Goal: Information Seeking & Learning: Learn about a topic

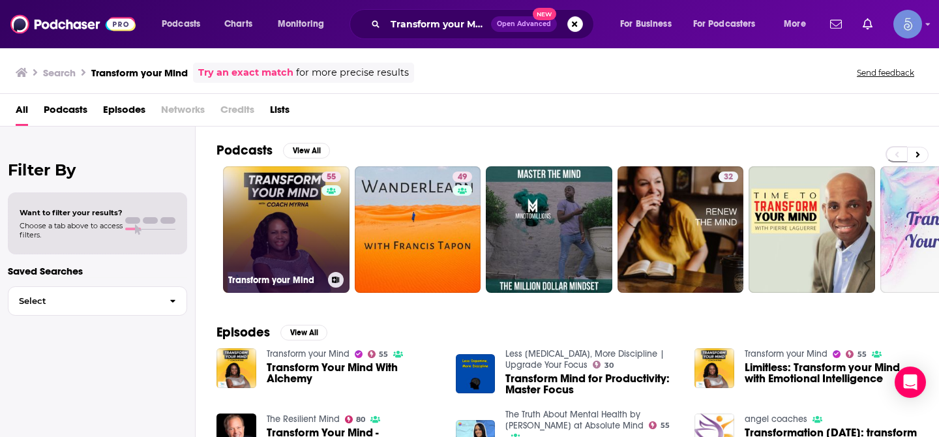
click at [294, 220] on link "55 Transform your Mind" at bounding box center [286, 229] width 127 height 127
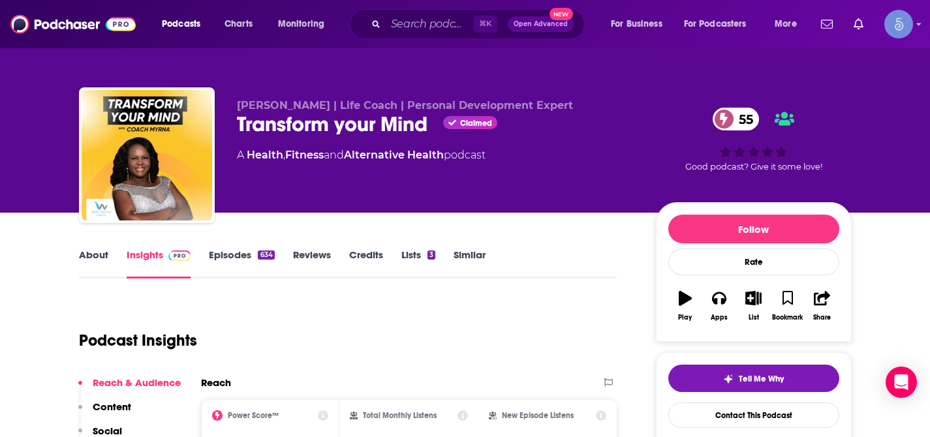
click at [100, 258] on link "About" at bounding box center [93, 264] width 29 height 30
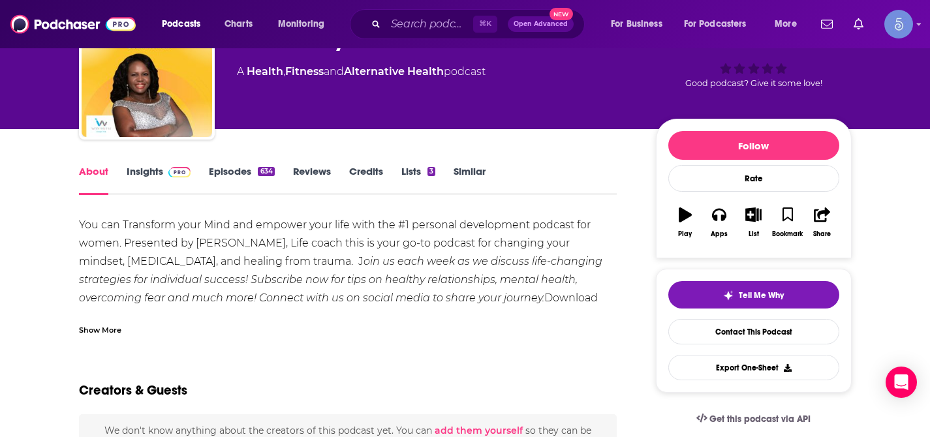
scroll to position [90, 0]
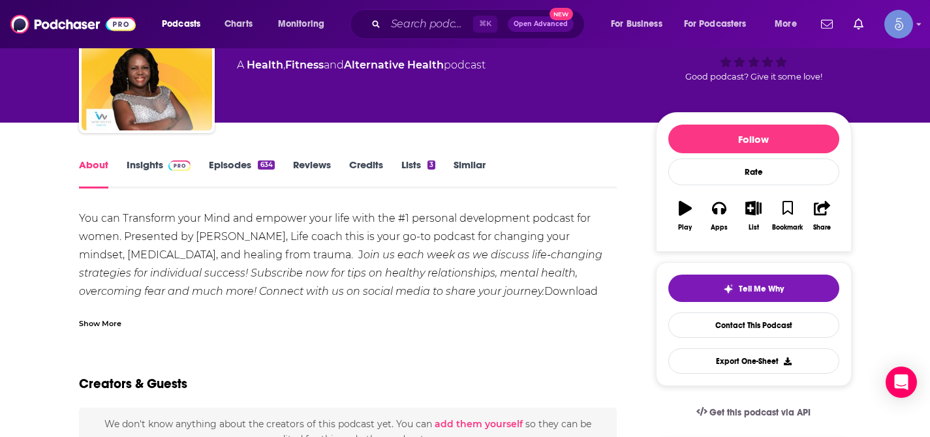
click at [102, 324] on div "Show More" at bounding box center [100, 322] width 42 height 12
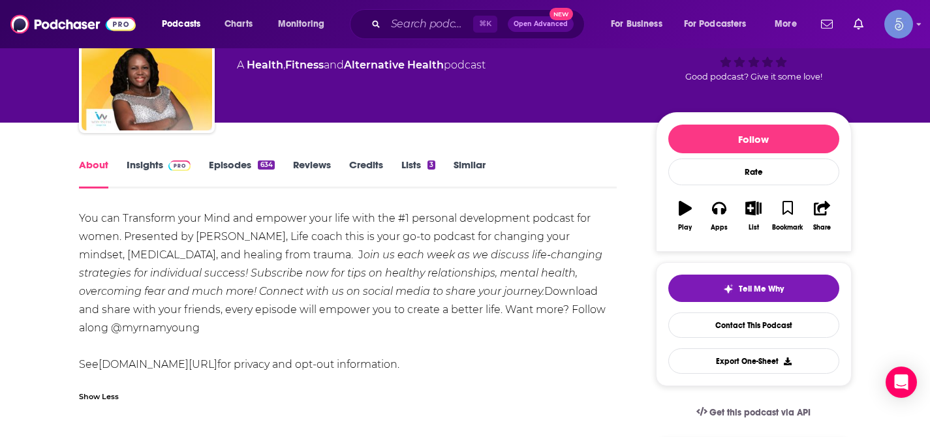
drag, startPoint x: 80, startPoint y: 217, endPoint x: 579, endPoint y: 330, distance: 512.5
click at [579, 330] on div "You can Transform your Mind and empower your life with the #1 personal developm…" at bounding box center [348, 291] width 538 height 164
copy div "You can Transform your Mind and empower your life with the #1 personal developm…"
click at [172, 159] on span at bounding box center [179, 165] width 23 height 12
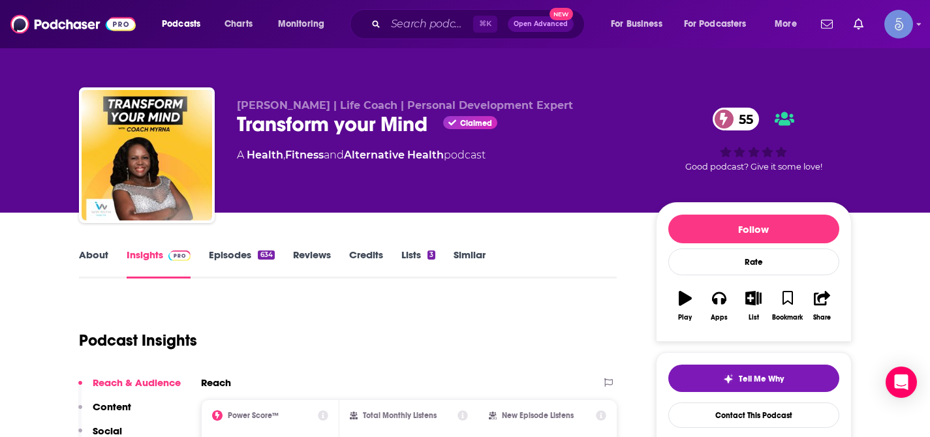
scroll to position [135, 0]
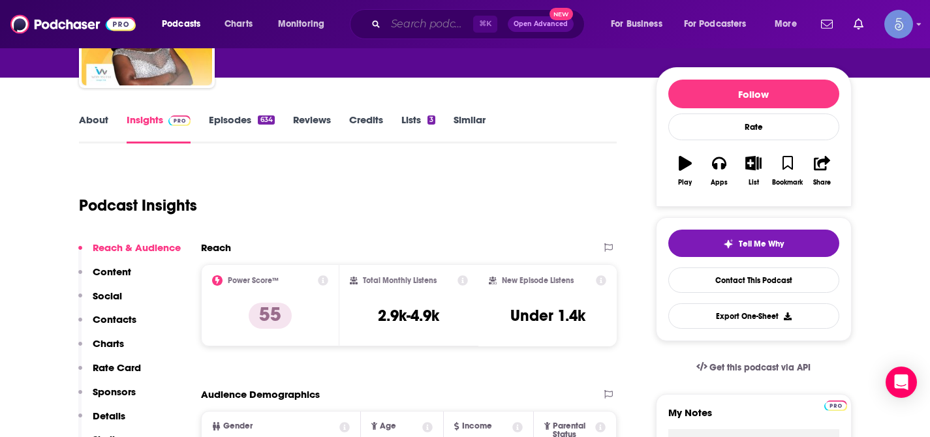
click at [443, 29] on input "Search podcasts, credits, & more..." at bounding box center [429, 24] width 87 height 21
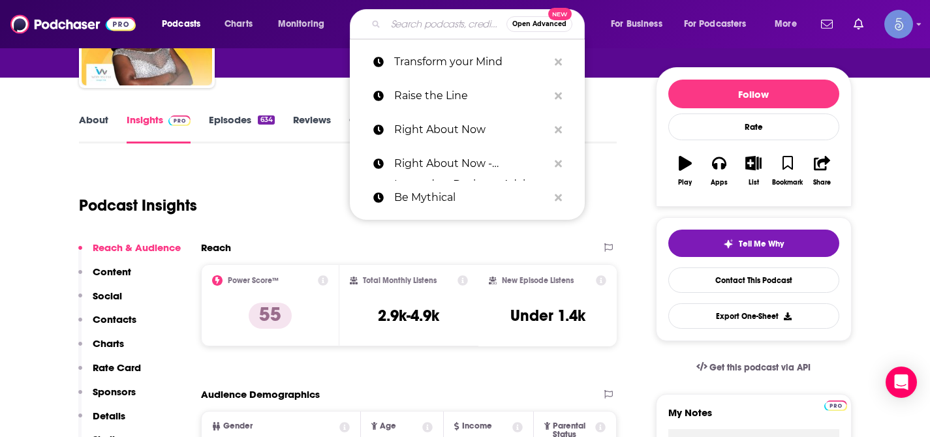
paste input "Practice You with [PERSON_NAME]"
type input "Practice You with [PERSON_NAME]"
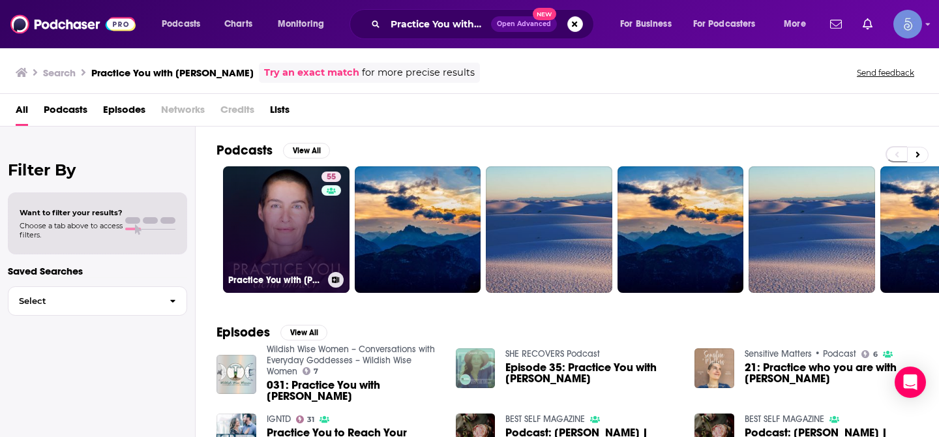
click at [291, 206] on link "55 Practice You with [PERSON_NAME]" at bounding box center [286, 229] width 127 height 127
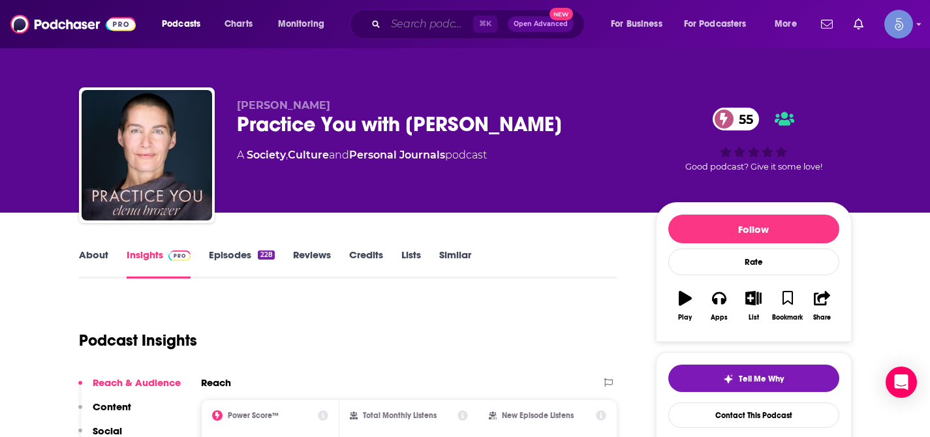
click at [425, 29] on input "Search podcasts, credits, & more..." at bounding box center [429, 24] width 87 height 21
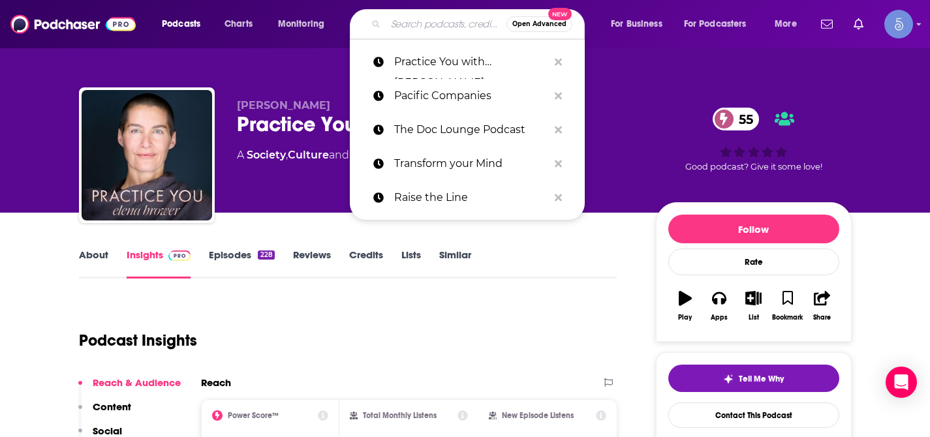
paste input "Moving Through Menopause"
type input "Moving Through Menopause"
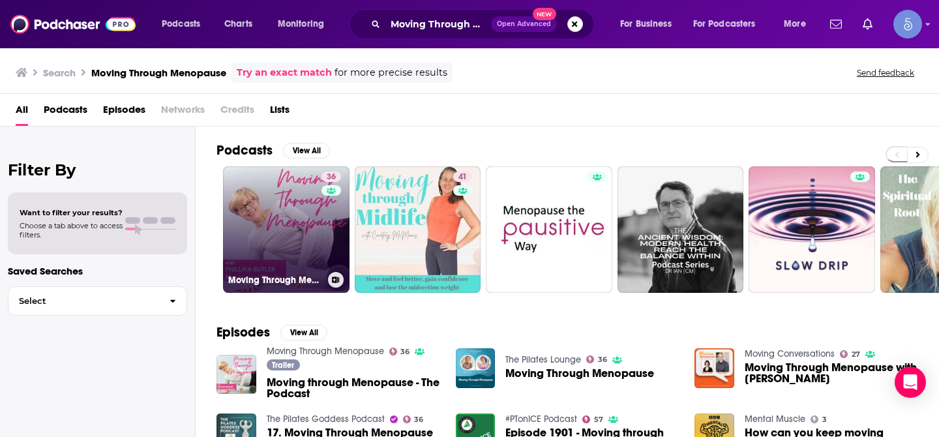
click at [260, 209] on link "36 Moving Through Menopause" at bounding box center [286, 229] width 127 height 127
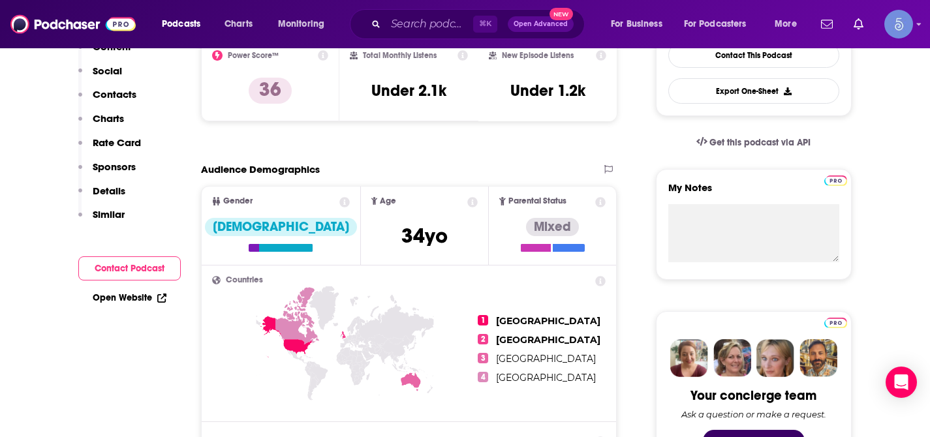
scroll to position [106, 0]
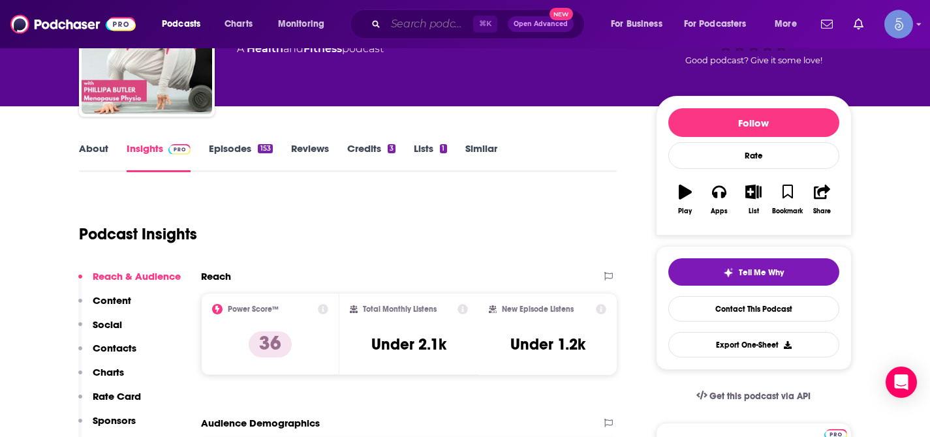
click at [429, 31] on input "Search podcasts, credits, & more..." at bounding box center [429, 24] width 87 height 21
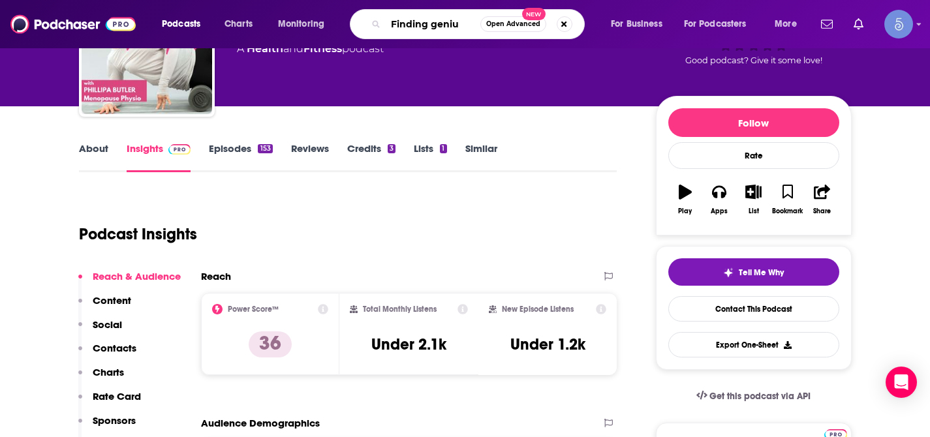
type input "Finding genius"
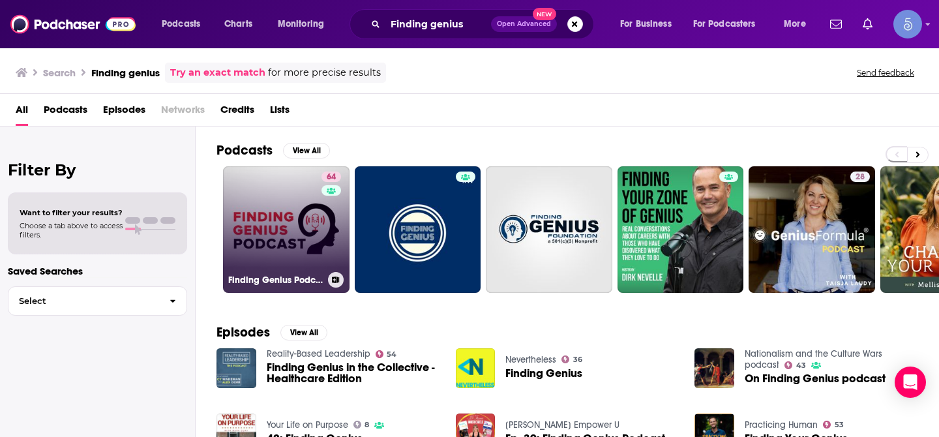
click at [256, 214] on link "64 Finding Genius Podcast" at bounding box center [286, 229] width 127 height 127
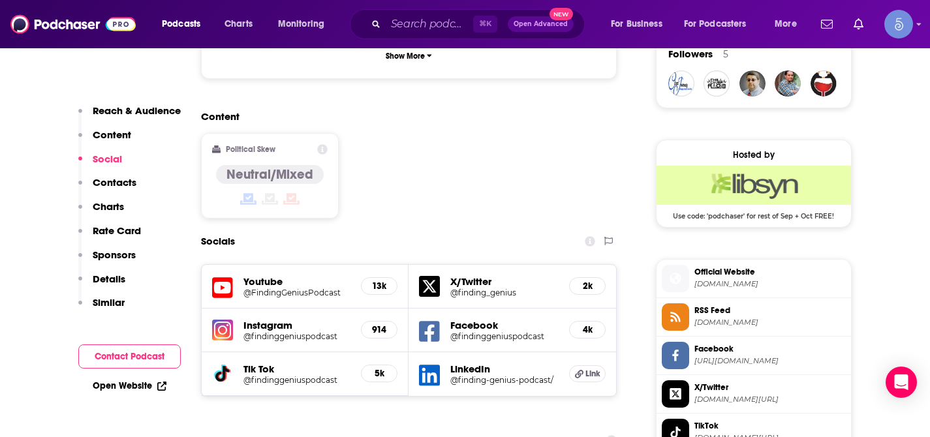
scroll to position [986, 0]
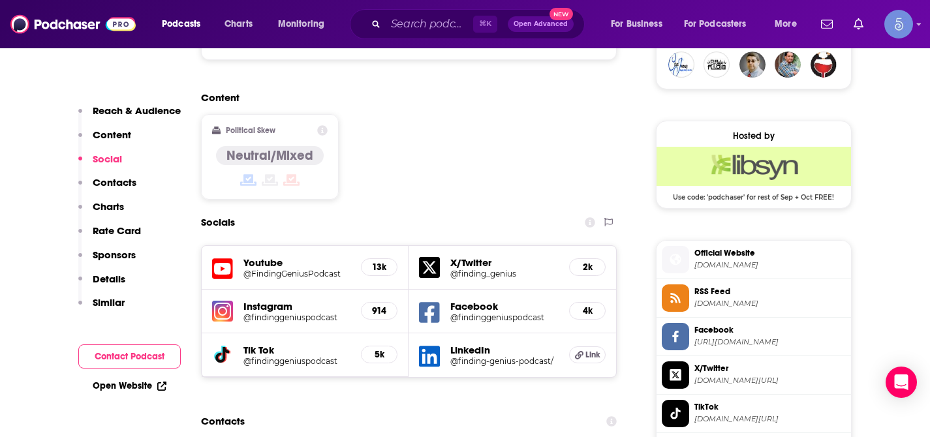
click at [286, 312] on h5 "@findinggeniuspodcast" at bounding box center [297, 317] width 108 height 10
click at [544, 112] on div "Content Political Skew Neutral/Mixed" at bounding box center [409, 150] width 416 height 119
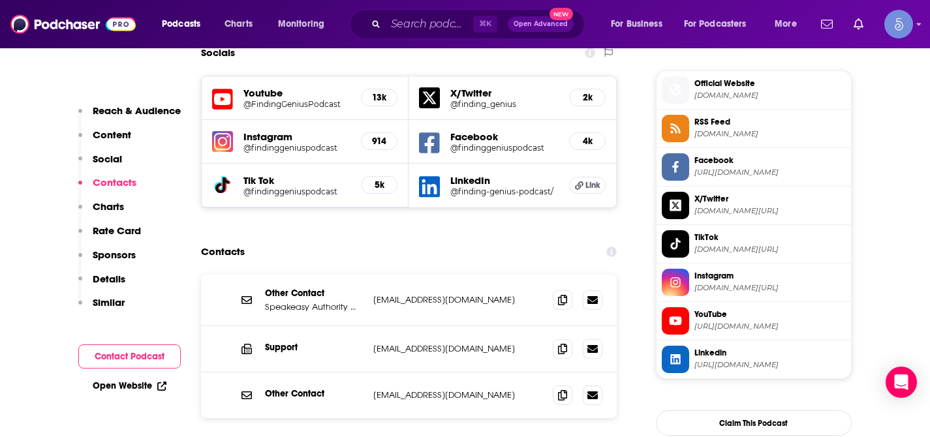
scroll to position [1158, 0]
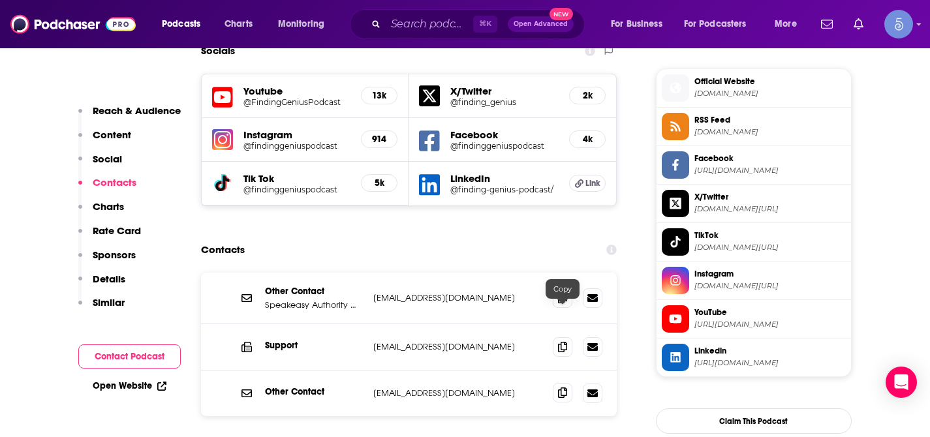
click at [559, 388] on icon at bounding box center [562, 393] width 9 height 10
click at [559, 288] on span at bounding box center [563, 298] width 20 height 20
click at [427, 18] on input "Search podcasts, credits, & more..." at bounding box center [429, 24] width 87 height 21
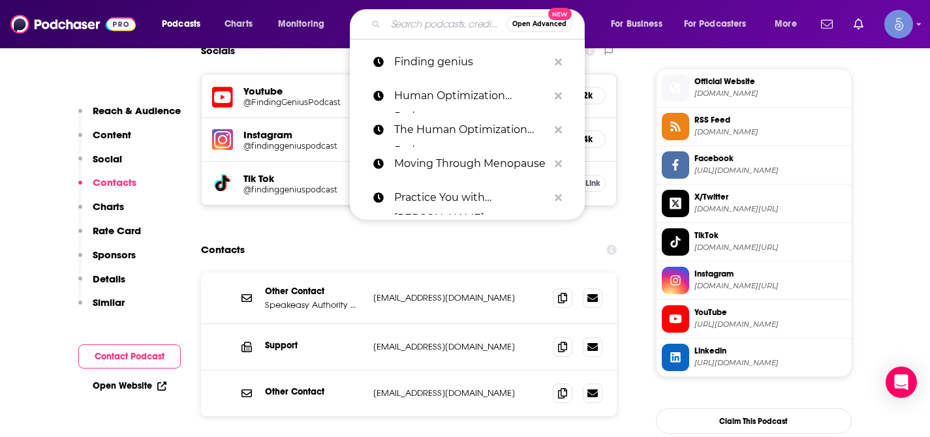
paste input "Feel Good Podcast with [PERSON_NAME]"
type input "Feel Good Podcast with [PERSON_NAME]"
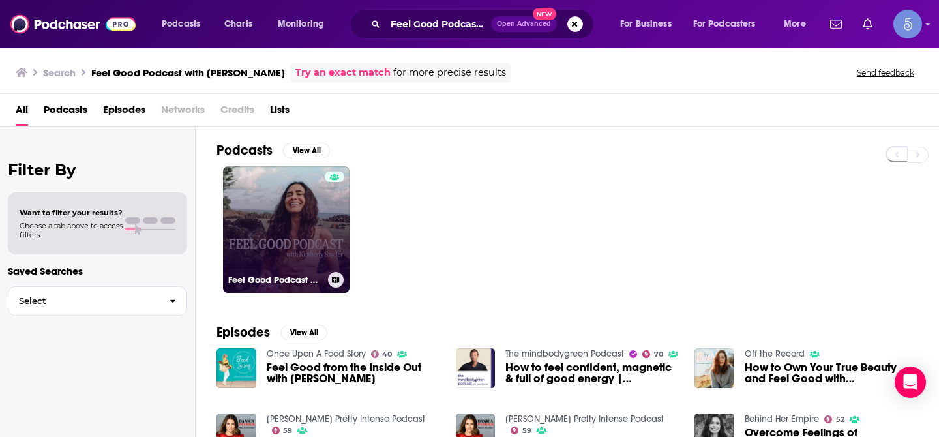
click at [291, 208] on link "Feel Good Podcast with [PERSON_NAME]" at bounding box center [286, 229] width 127 height 127
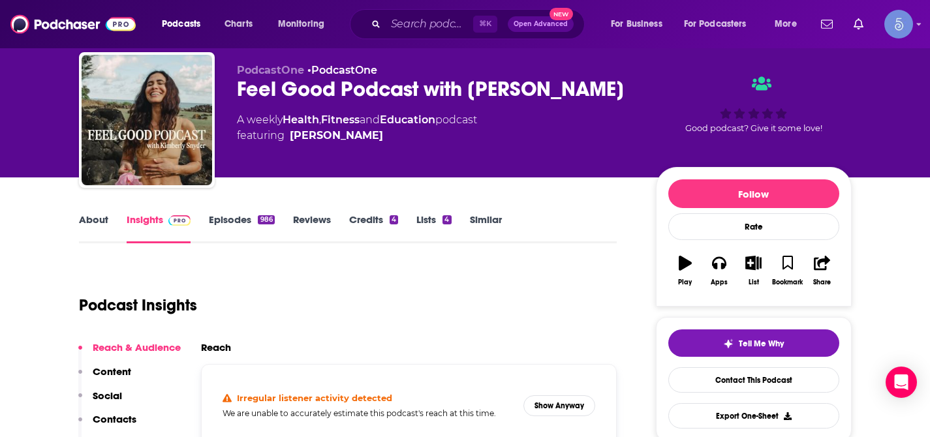
click at [369, 341] on div "Reach" at bounding box center [404, 347] width 406 height 12
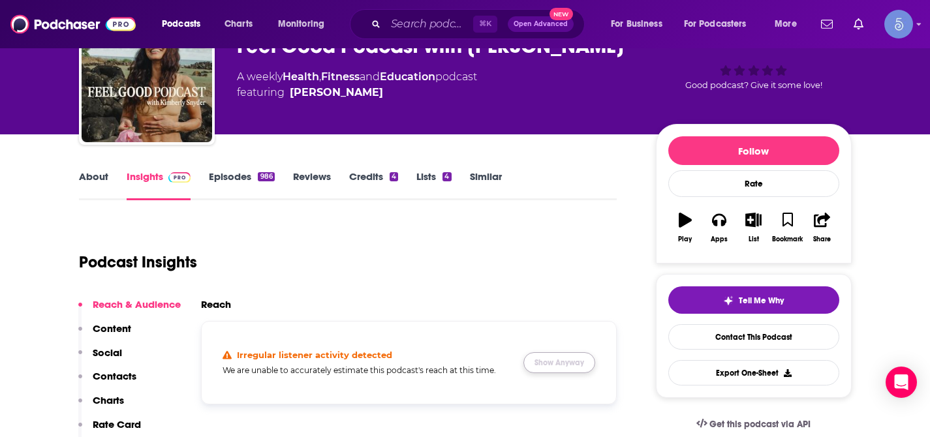
click at [575, 362] on button "Show Anyway" at bounding box center [559, 362] width 72 height 21
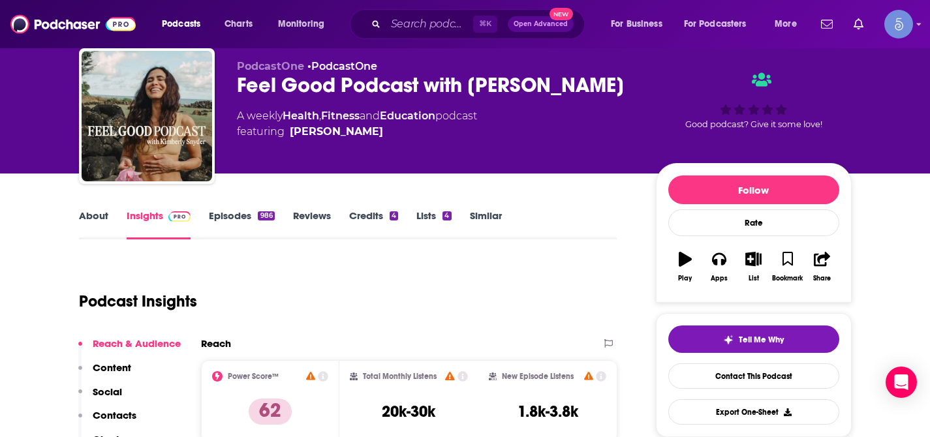
scroll to position [31, 0]
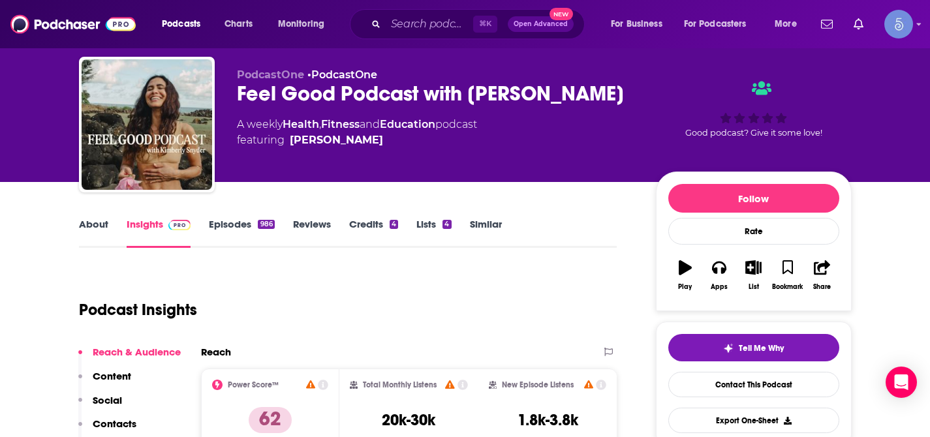
click at [90, 226] on link "About" at bounding box center [93, 233] width 29 height 30
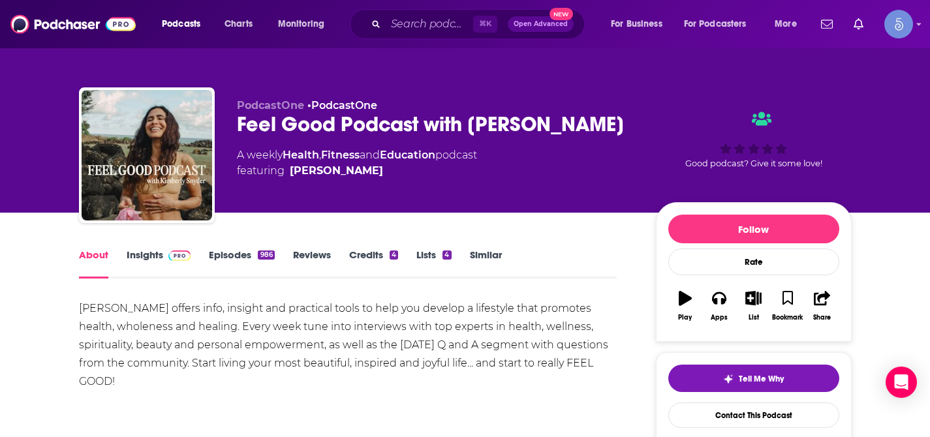
click at [172, 252] on img at bounding box center [179, 256] width 23 height 10
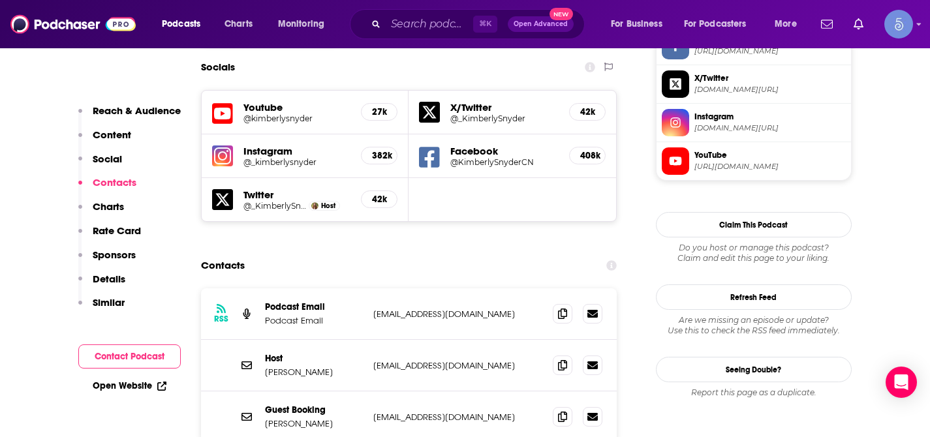
scroll to position [1159, 0]
click at [566, 410] on icon at bounding box center [562, 415] width 9 height 10
click at [314, 418] on p "[PERSON_NAME]" at bounding box center [314, 423] width 98 height 11
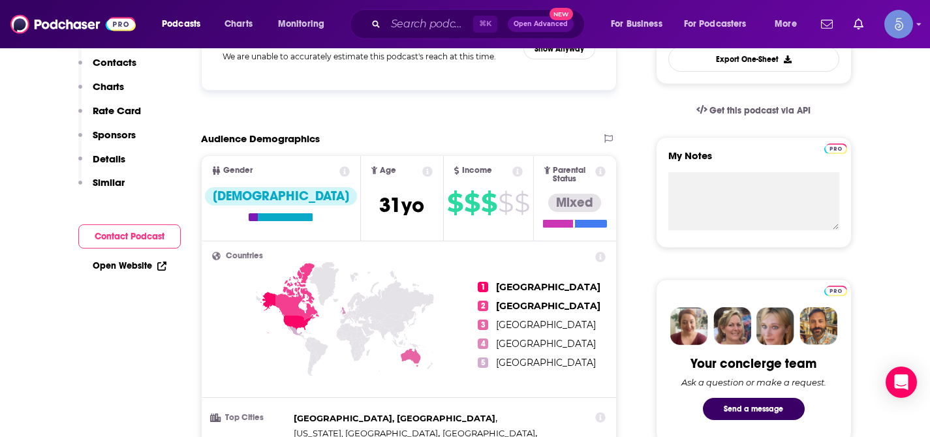
scroll to position [0, 0]
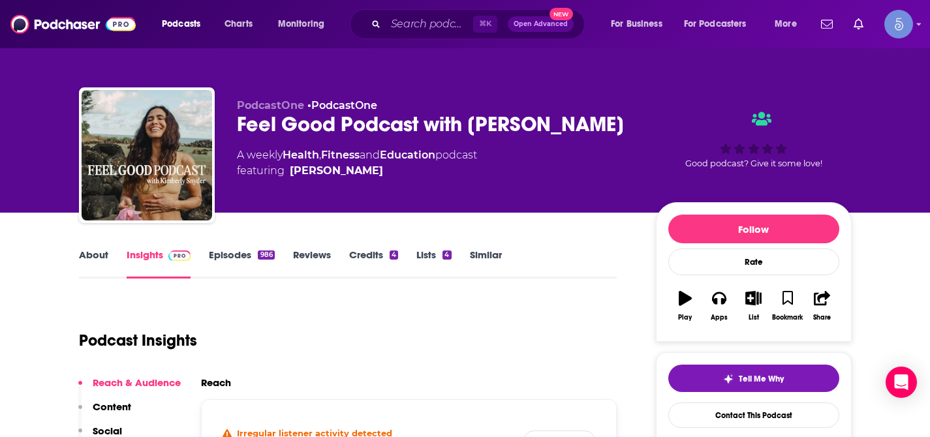
click at [103, 251] on link "About" at bounding box center [93, 264] width 29 height 30
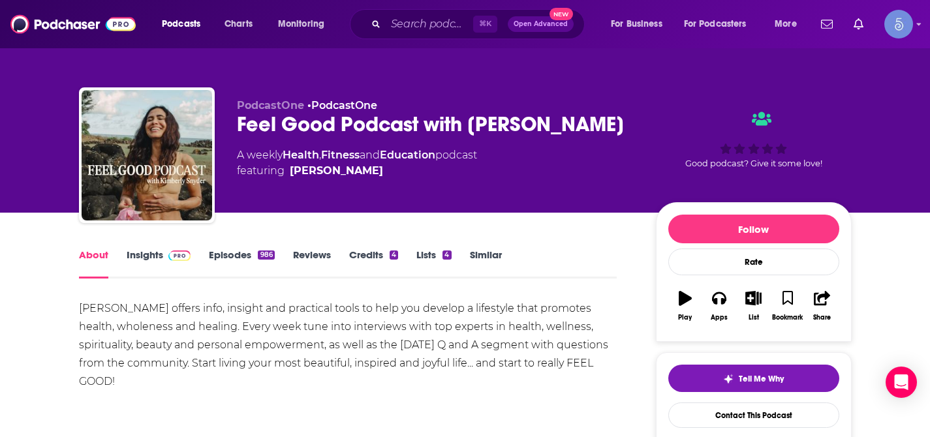
click at [97, 305] on div "[PERSON_NAME] offers info, insight and practical tools to help you develop a li…" at bounding box center [348, 344] width 538 height 91
copy div "[PERSON_NAME]"
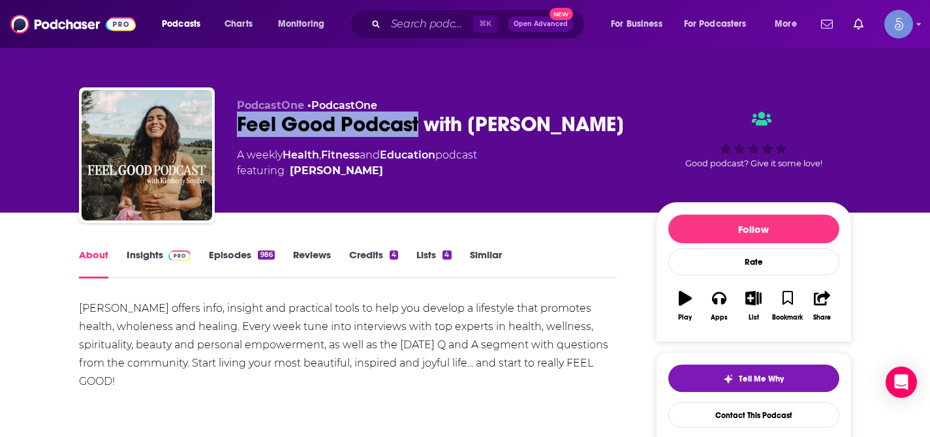
drag, startPoint x: 240, startPoint y: 125, endPoint x: 418, endPoint y: 134, distance: 177.7
click at [418, 134] on div "Feel Good Podcast with [PERSON_NAME]" at bounding box center [436, 124] width 398 height 25
copy h1 "Feel Good Podcast"
drag, startPoint x: 470, startPoint y: 132, endPoint x: 637, endPoint y: 135, distance: 166.4
click at [637, 135] on div "PodcastOne • PodcastOne Feel Good Podcast with [PERSON_NAME] A weekly Health , …" at bounding box center [544, 157] width 615 height 117
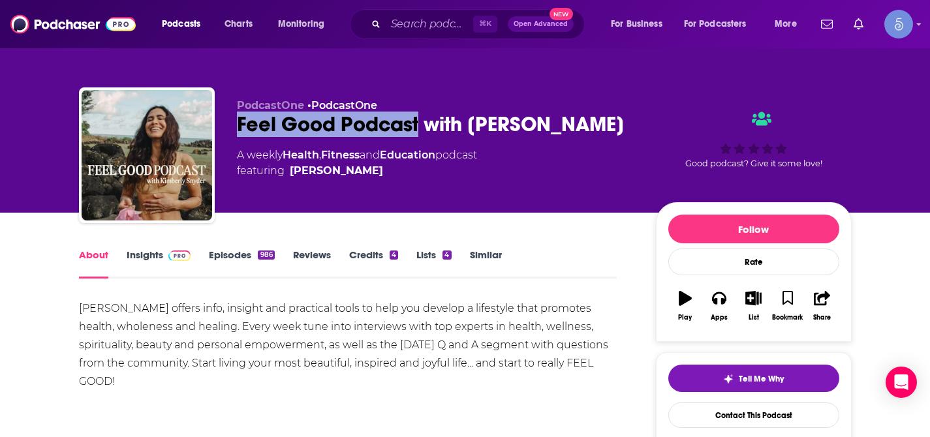
copy h1 "[PERSON_NAME]"
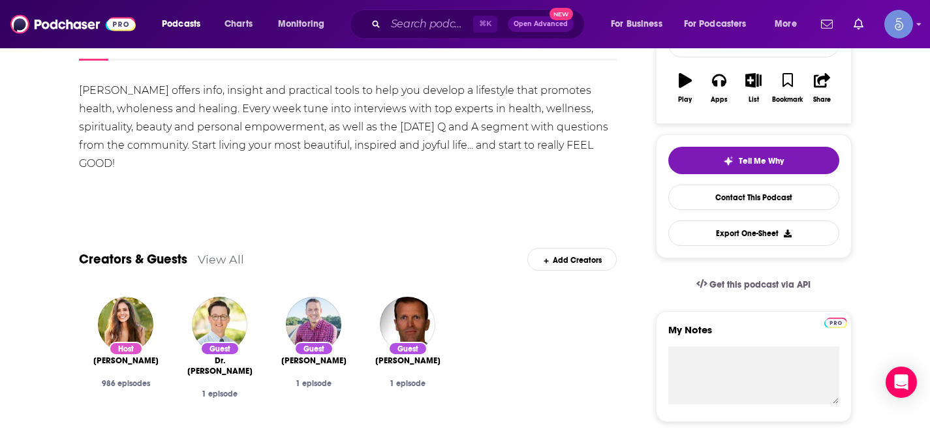
scroll to position [158, 0]
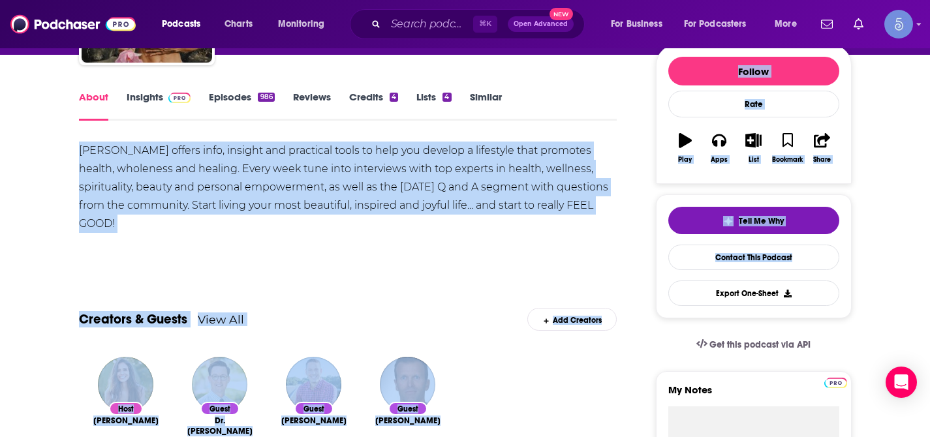
drag, startPoint x: 81, startPoint y: 149, endPoint x: 662, endPoint y: 270, distance: 593.7
click at [510, 222] on div "[PERSON_NAME] offers info, insight and practical tools to help you develop a li…" at bounding box center [348, 187] width 538 height 91
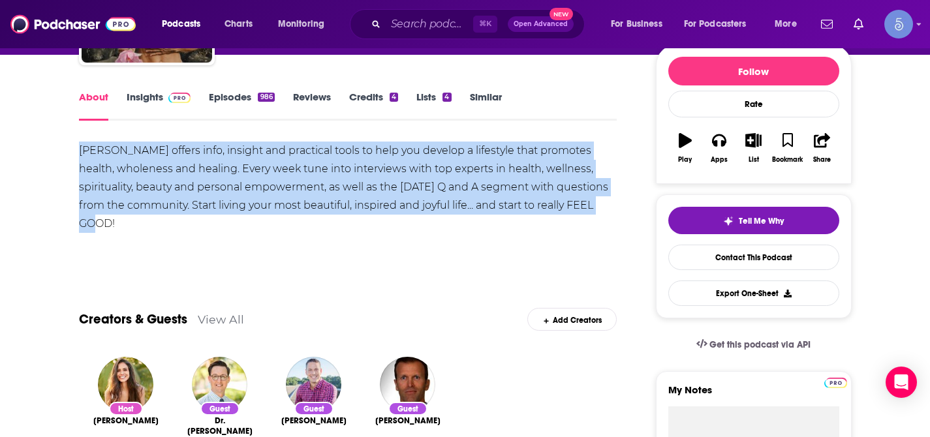
drag, startPoint x: 78, startPoint y: 147, endPoint x: 607, endPoint y: 205, distance: 532.2
click at [607, 205] on div "[PERSON_NAME] offers info, insight and practical tools to help you develop a li…" at bounding box center [348, 187] width 538 height 91
copy div "[PERSON_NAME] offers info, insight and practical tools to help you develop a li…"
click at [170, 99] on img at bounding box center [179, 98] width 23 height 10
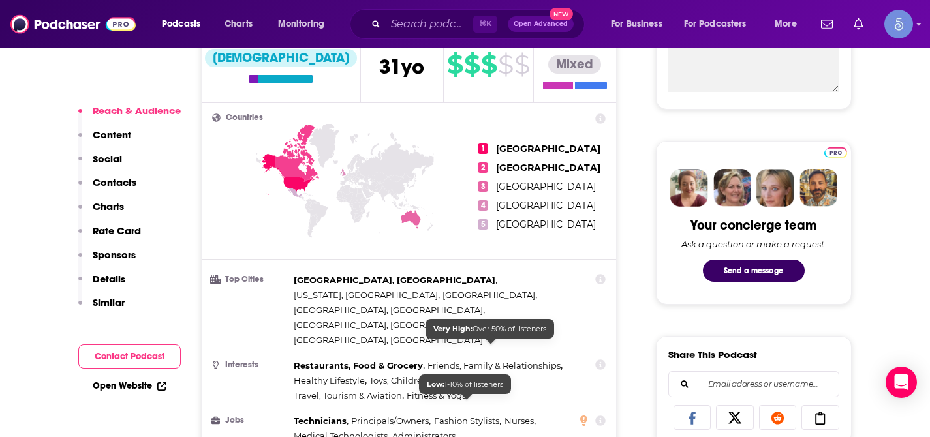
scroll to position [1251, 0]
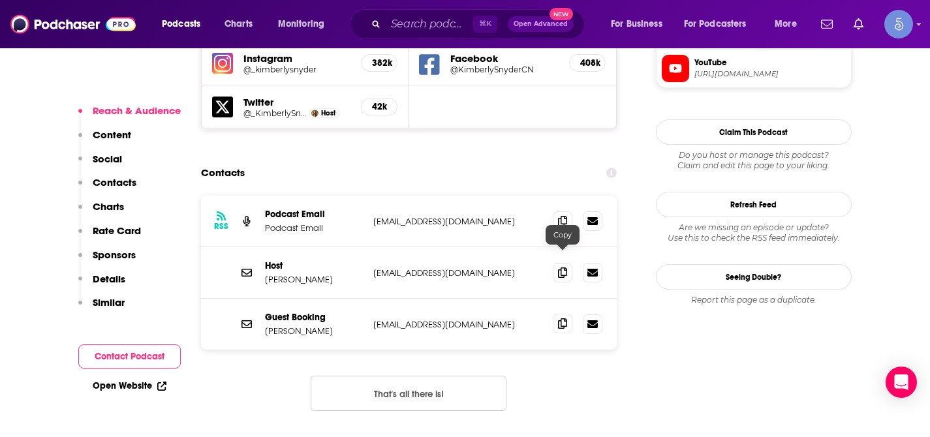
click at [556, 314] on span at bounding box center [563, 324] width 20 height 20
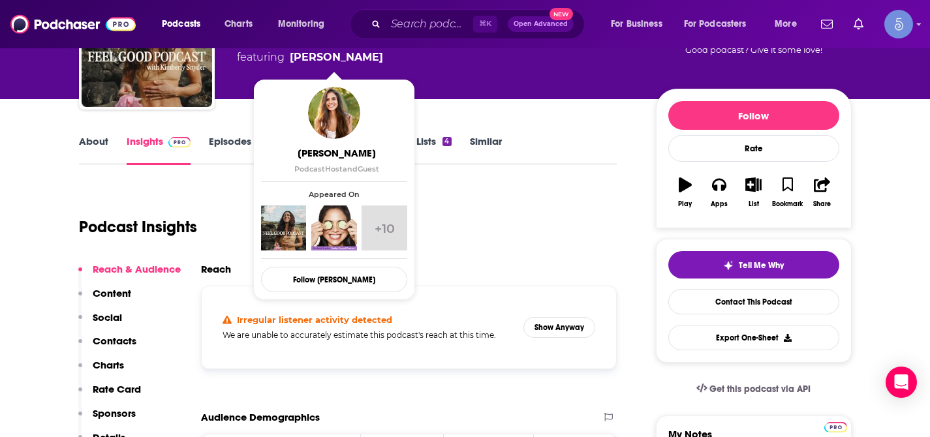
scroll to position [52, 0]
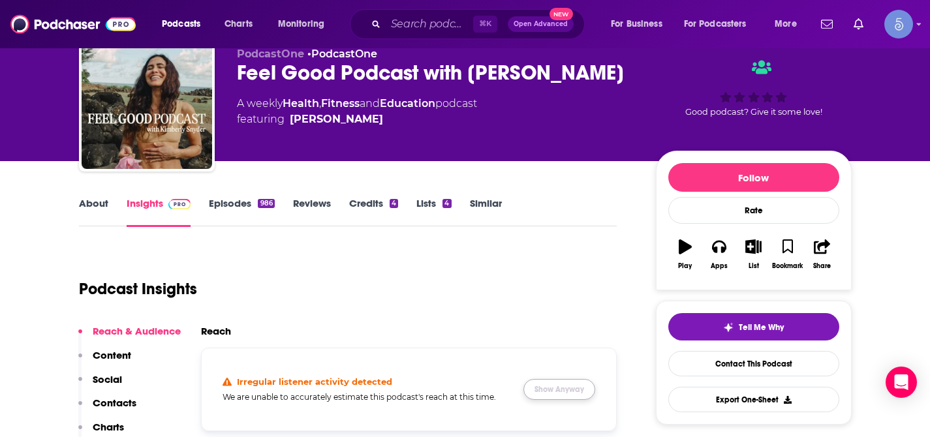
click at [552, 387] on button "Show Anyway" at bounding box center [559, 389] width 72 height 21
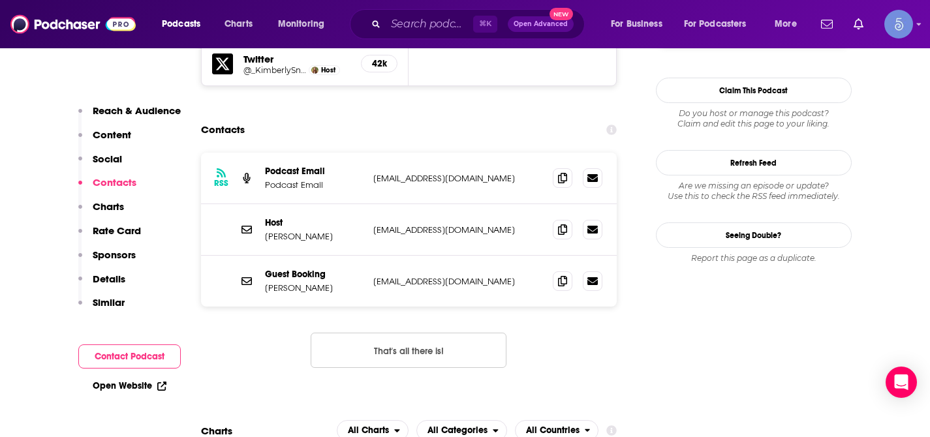
scroll to position [1302, 0]
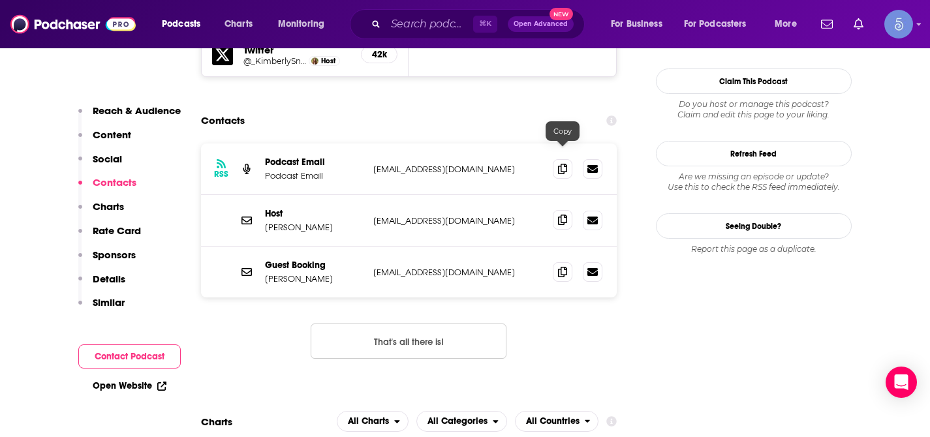
click at [562, 210] on span at bounding box center [563, 220] width 20 height 20
click at [564, 210] on span at bounding box center [563, 220] width 20 height 20
click at [421, 28] on input "Search podcasts, credits, & more..." at bounding box center [429, 24] width 87 height 21
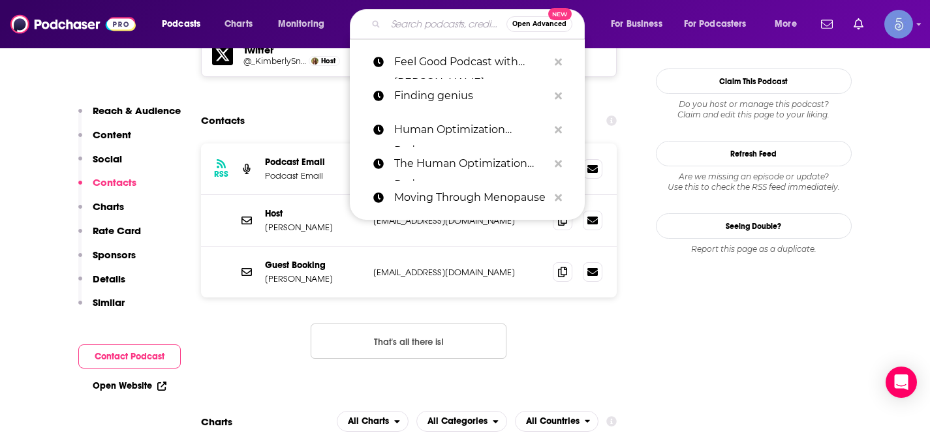
paste input "Tell me Your Story"
type input "Tell me Your Story"
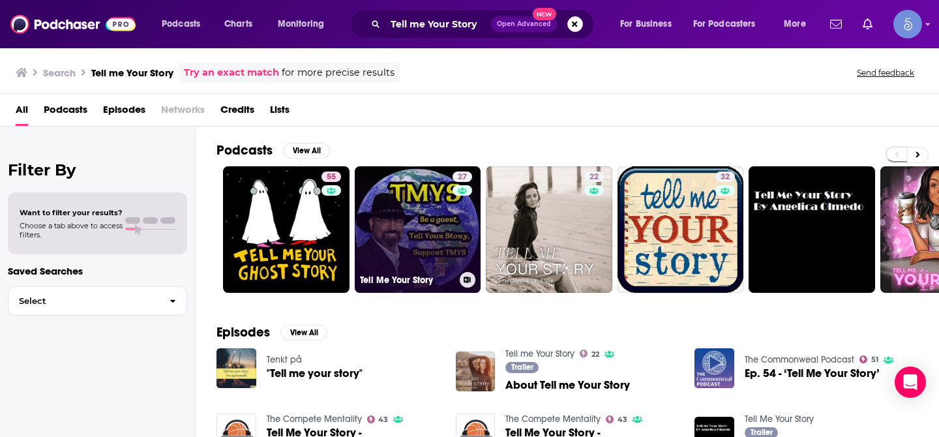
click at [392, 222] on link "27 Tell Me Your Story" at bounding box center [418, 229] width 127 height 127
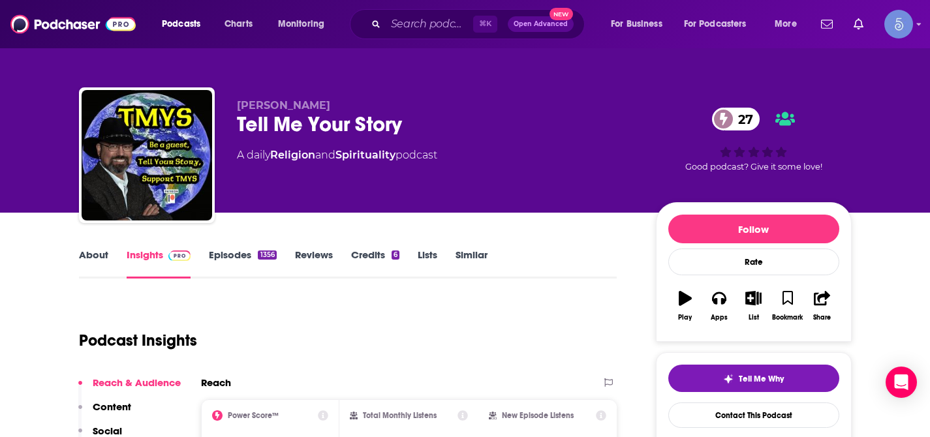
scroll to position [61, 0]
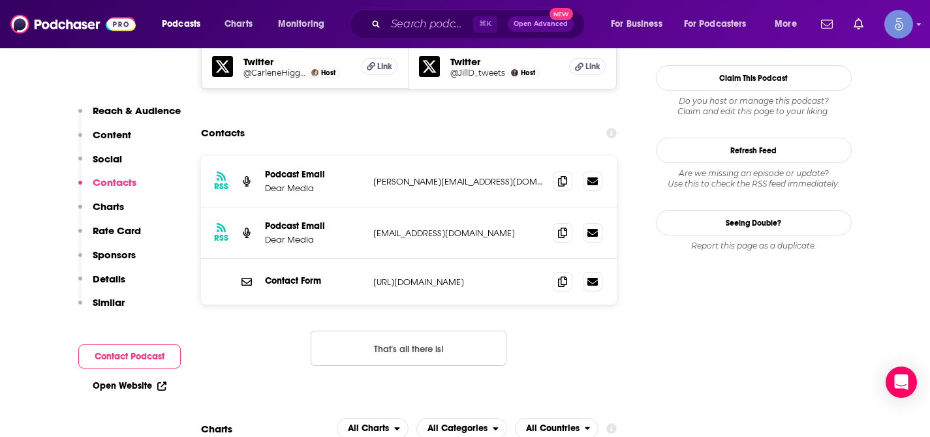
scroll to position [1307, 0]
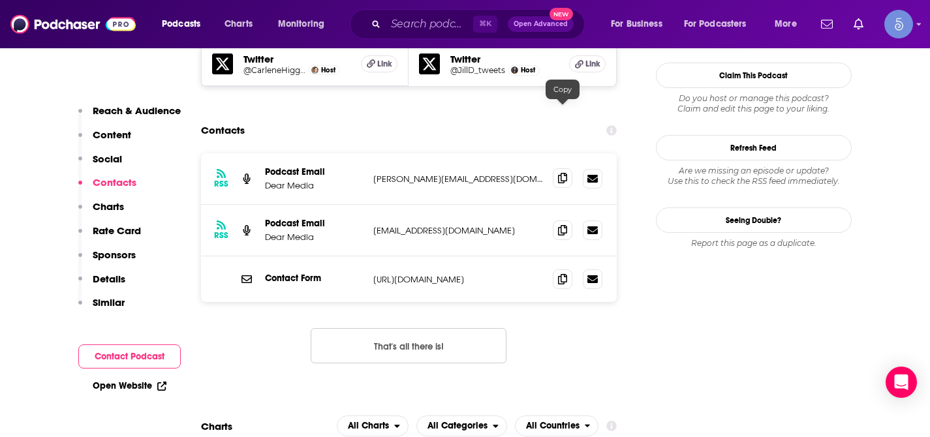
click at [564, 173] on icon at bounding box center [562, 178] width 9 height 10
